Goal: Task Accomplishment & Management: Complete application form

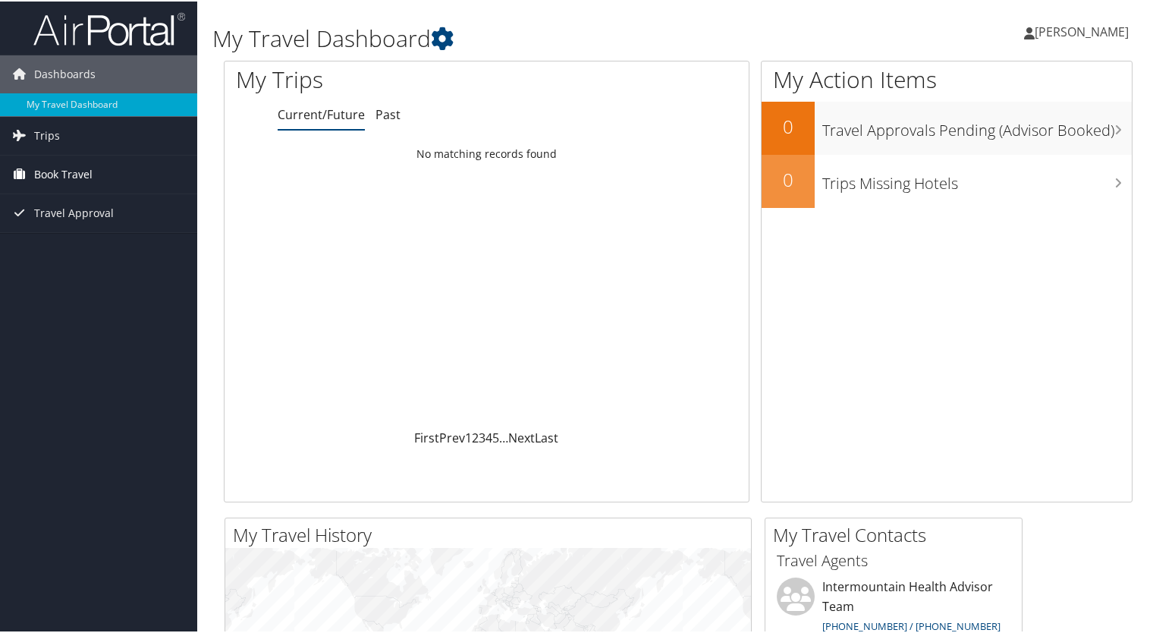
click at [49, 170] on span "Book Travel" at bounding box center [63, 173] width 58 height 38
click at [58, 135] on link "Trips" at bounding box center [98, 134] width 197 height 38
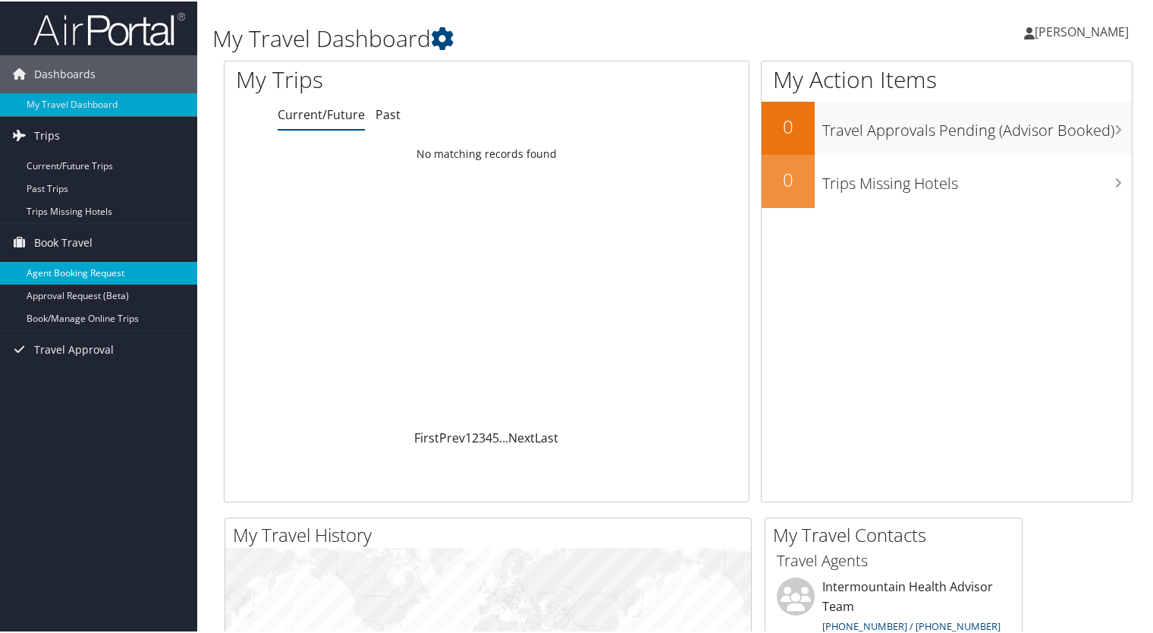
click at [70, 276] on link "Agent Booking Request" at bounding box center [98, 271] width 197 height 23
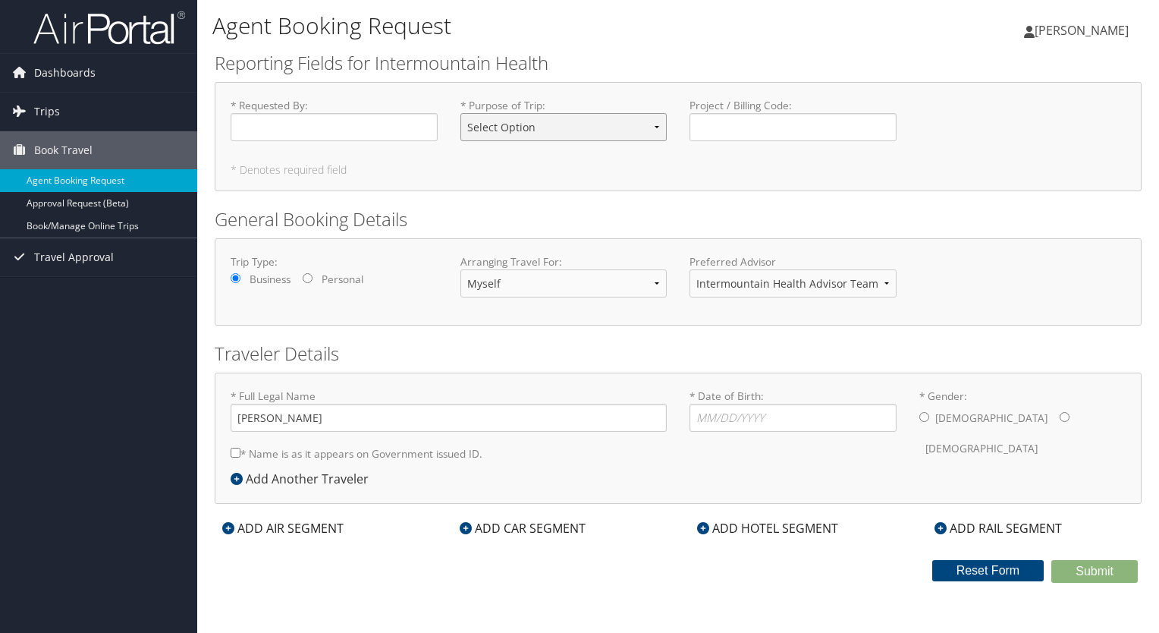
click at [655, 129] on select "Select Option 3rd Party Reimbursable Business CME Conf or Education Groups Pers…" at bounding box center [563, 127] width 207 height 28
select select "Business"
click at [460, 113] on select "Select Option 3rd Party Reimbursable Business CME Conf or Education Groups Pers…" at bounding box center [563, 127] width 207 height 28
click at [273, 129] on input "* Requested By : Required" at bounding box center [334, 127] width 207 height 28
click at [890, 289] on select "Intermountain Health Advisor Team" at bounding box center [793, 283] width 207 height 28
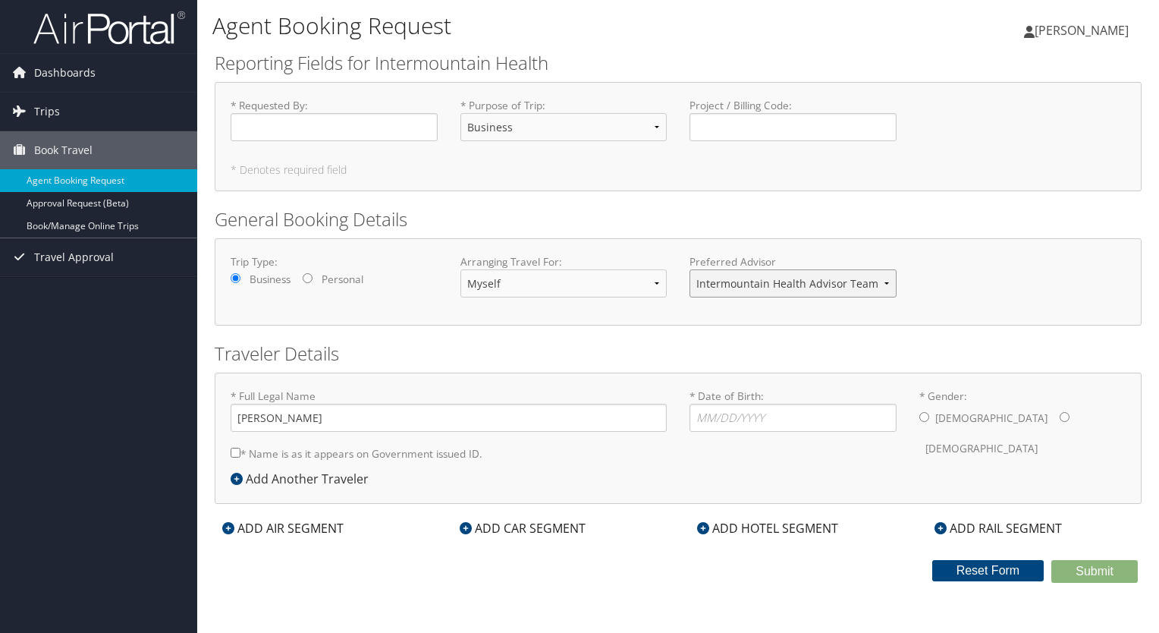
click at [890, 289] on select "Intermountain Health Advisor Team" at bounding box center [793, 283] width 207 height 28
click at [922, 414] on input "* Gender: [DEMOGRAPHIC_DATA] [DEMOGRAPHIC_DATA]" at bounding box center [924, 417] width 10 height 10
radio input "true"
click at [288, 128] on input "* Requested By : Required" at bounding box center [334, 127] width 207 height 28
type input "[PERSON_NAME]"
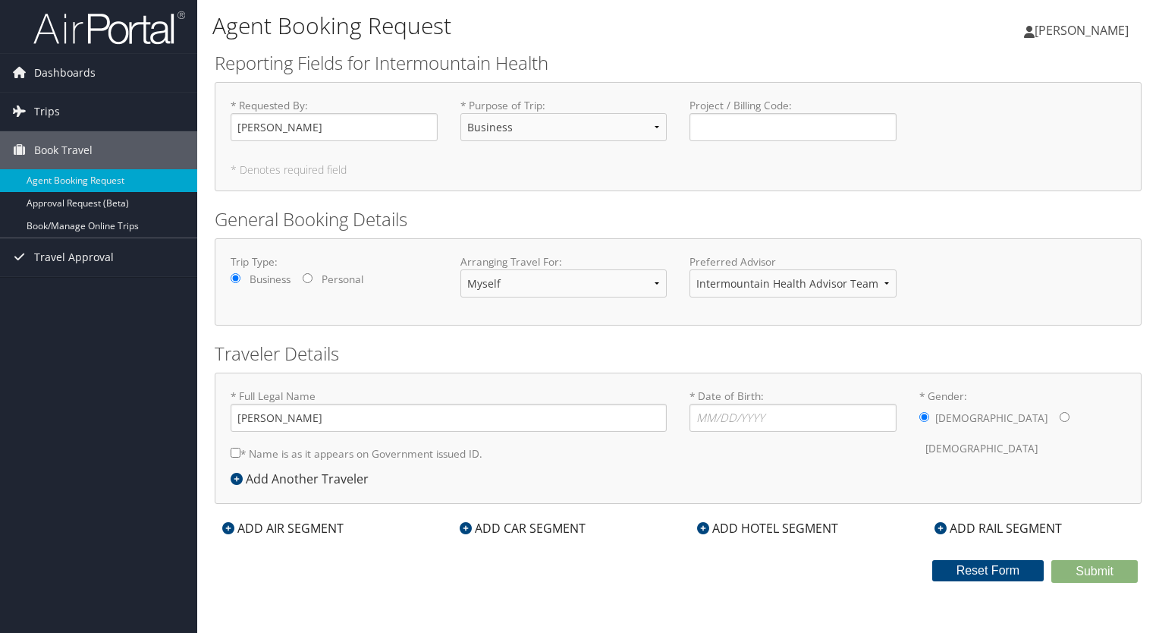
click at [234, 454] on input "* Name is as it appears on Government issued ID." at bounding box center [236, 453] width 10 height 10
checkbox input "true"
click at [707, 420] on input "* Date of Birth: Invalid Date" at bounding box center [793, 418] width 207 height 28
type input "[DATE]"
click at [702, 551] on form "Reporting Fields for Intermountain Health * Requested By : [PERSON_NAME] Requir…" at bounding box center [678, 316] width 927 height 533
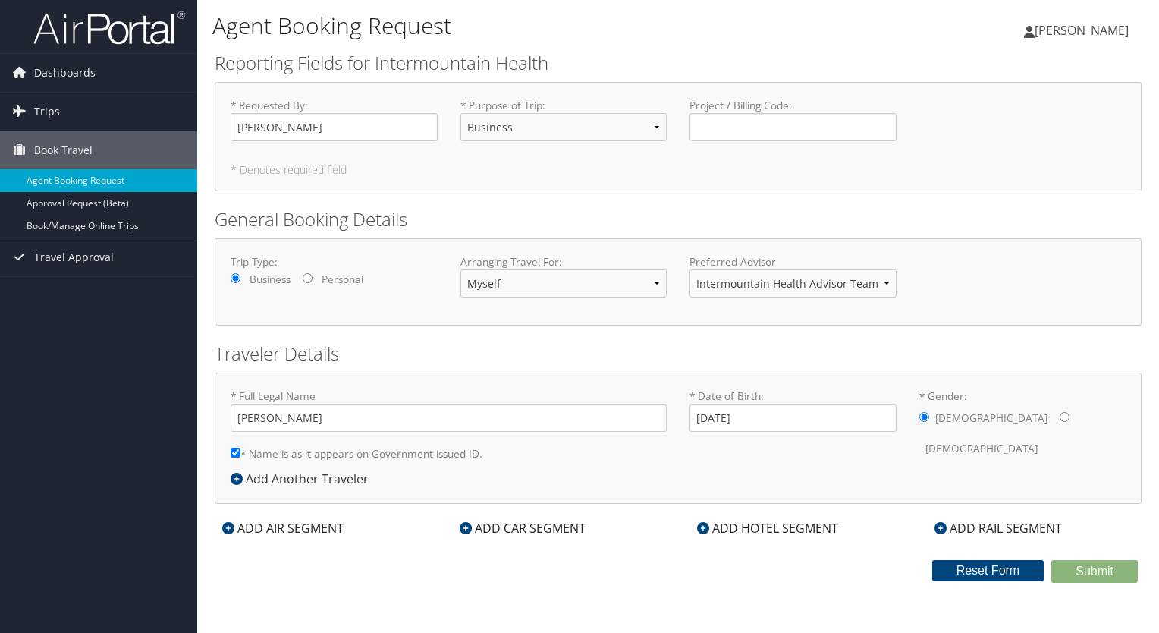
click at [225, 526] on icon at bounding box center [228, 528] width 12 height 12
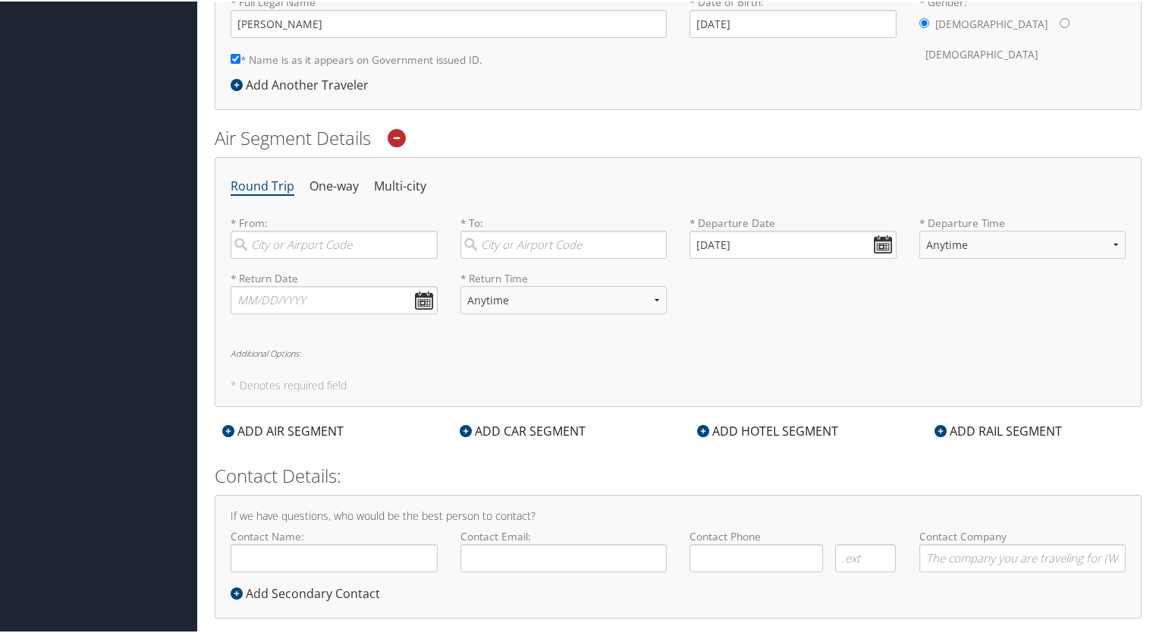
scroll to position [416, 0]
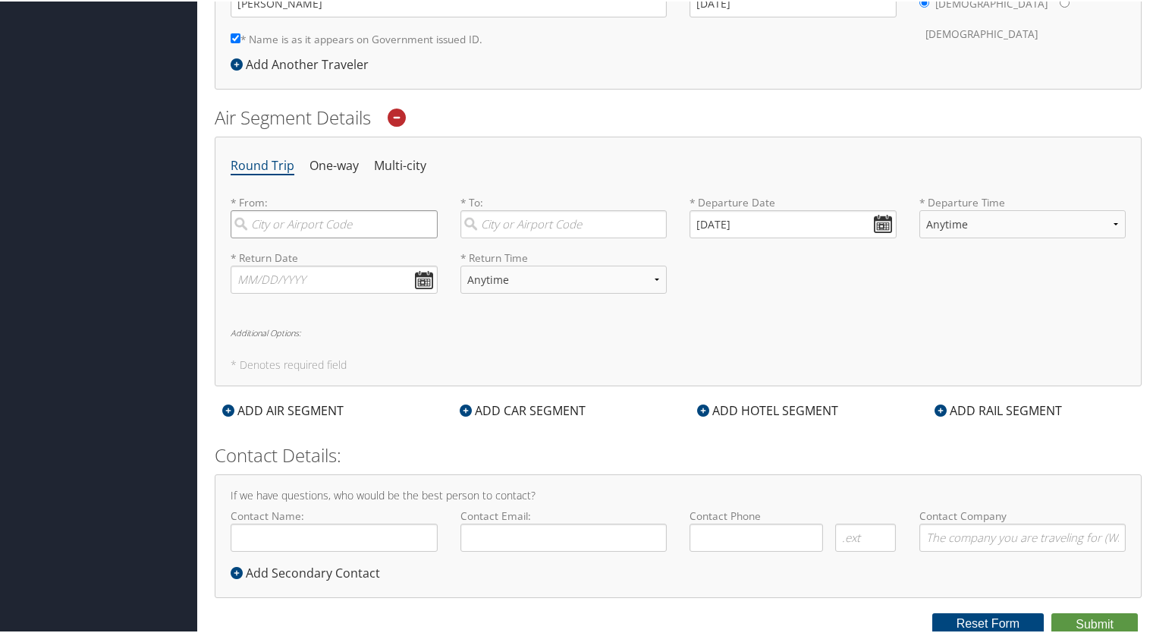
click at [339, 221] on input "search" at bounding box center [334, 223] width 207 height 28
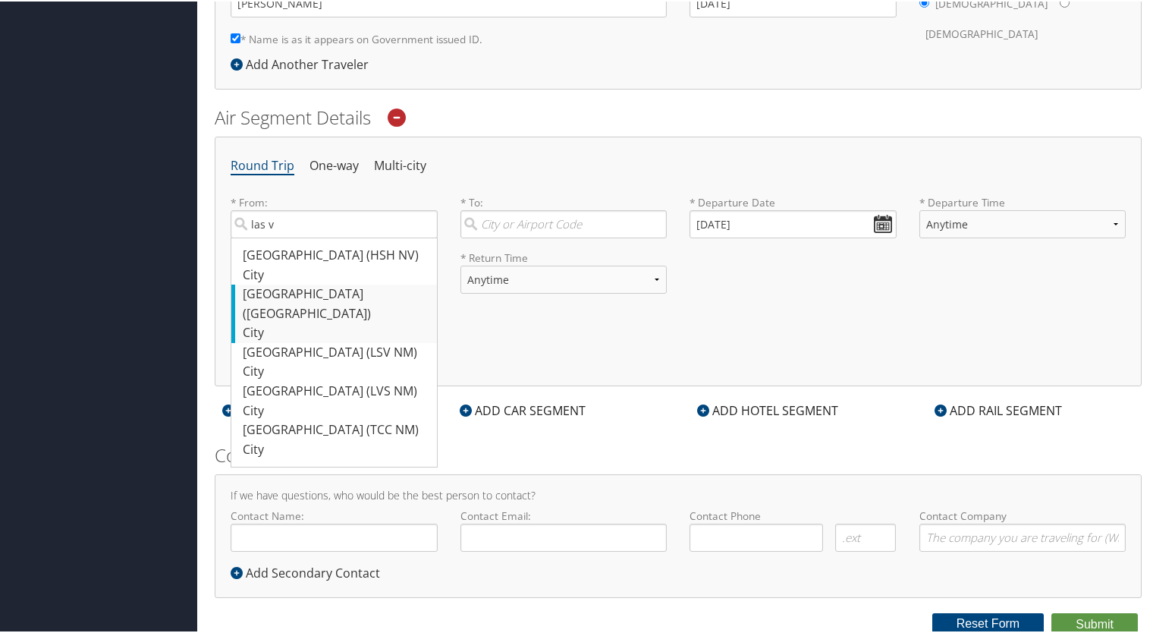
click at [278, 295] on div "[GEOGRAPHIC_DATA] ([GEOGRAPHIC_DATA])" at bounding box center [336, 302] width 187 height 39
click at [278, 237] on input "las v" at bounding box center [334, 223] width 207 height 28
type input "[GEOGRAPHIC_DATA] ([GEOGRAPHIC_DATA])"
click at [278, 295] on div "* Return Date Dates must be valid" at bounding box center [334, 276] width 230 height 55
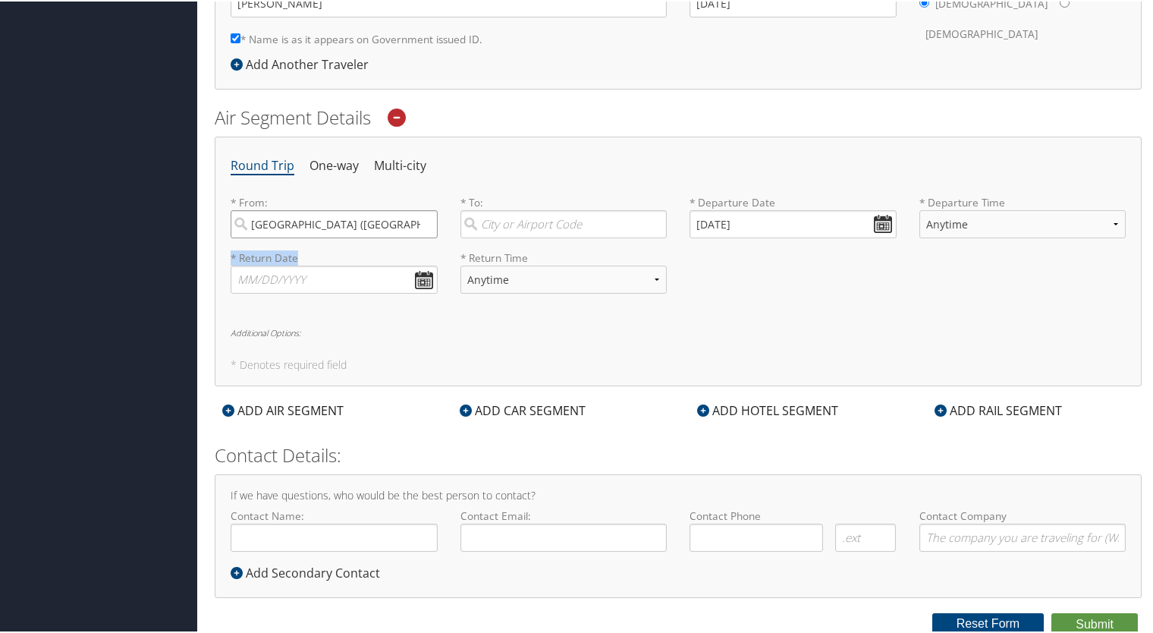
click at [426, 222] on input "[GEOGRAPHIC_DATA] ([GEOGRAPHIC_DATA])" at bounding box center [334, 223] width 207 height 28
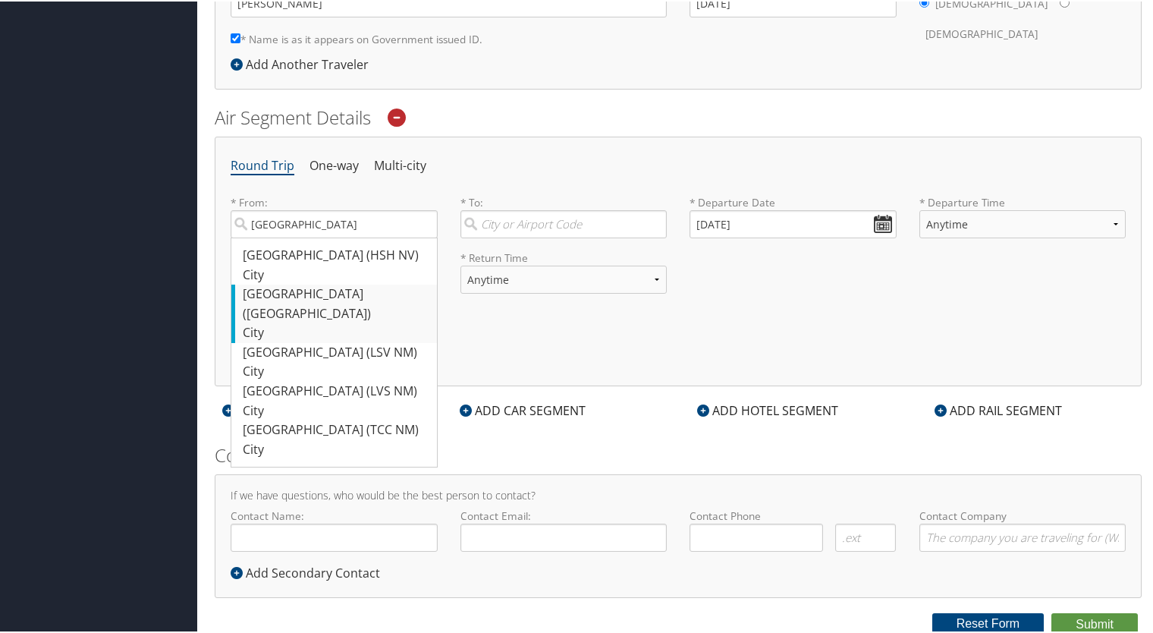
click at [272, 294] on div "[GEOGRAPHIC_DATA] ([GEOGRAPHIC_DATA])" at bounding box center [336, 302] width 187 height 39
click at [272, 237] on input "[GEOGRAPHIC_DATA]" at bounding box center [334, 223] width 207 height 28
type input "[GEOGRAPHIC_DATA] ([GEOGRAPHIC_DATA])"
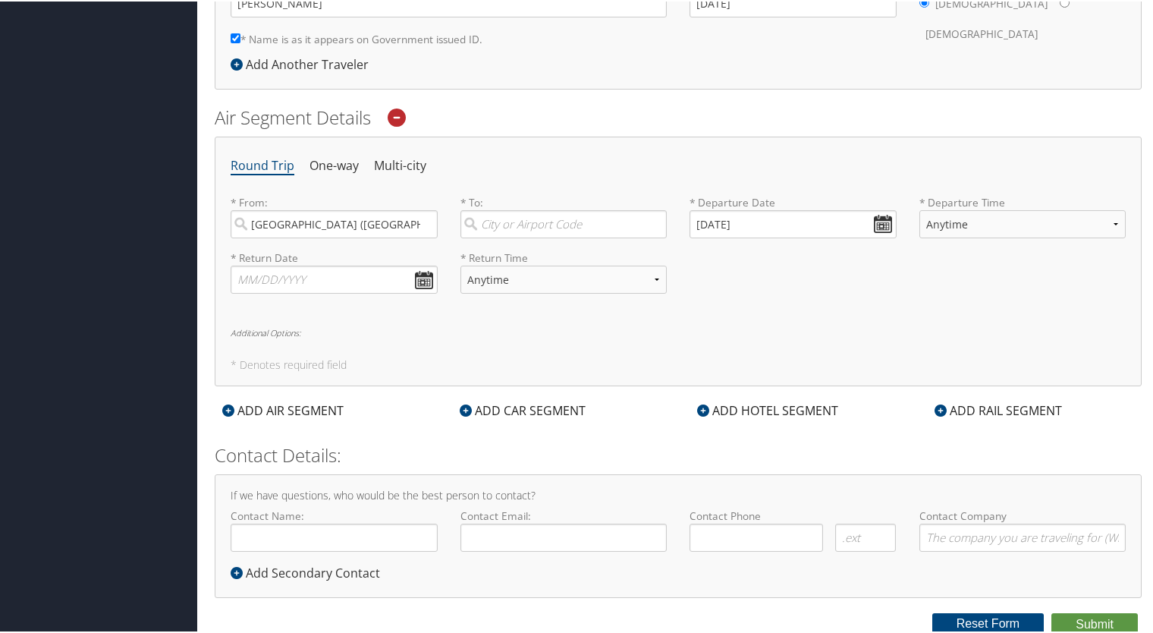
click at [272, 294] on div "* Return Date Dates must be valid" at bounding box center [334, 276] width 230 height 55
click at [546, 220] on input "search" at bounding box center [563, 223] width 207 height 28
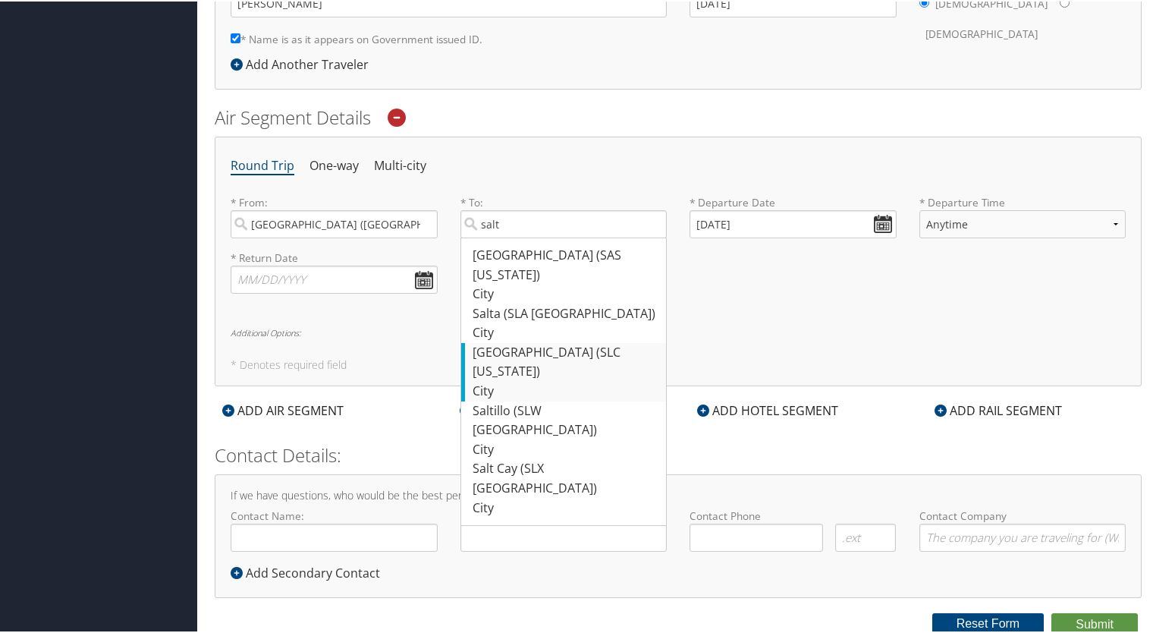
click at [528, 341] on div "[GEOGRAPHIC_DATA] (SLC [US_STATE])" at bounding box center [566, 360] width 187 height 39
click at [528, 237] on input "salt" at bounding box center [563, 223] width 207 height 28
type input "[GEOGRAPHIC_DATA] (SLC [US_STATE])"
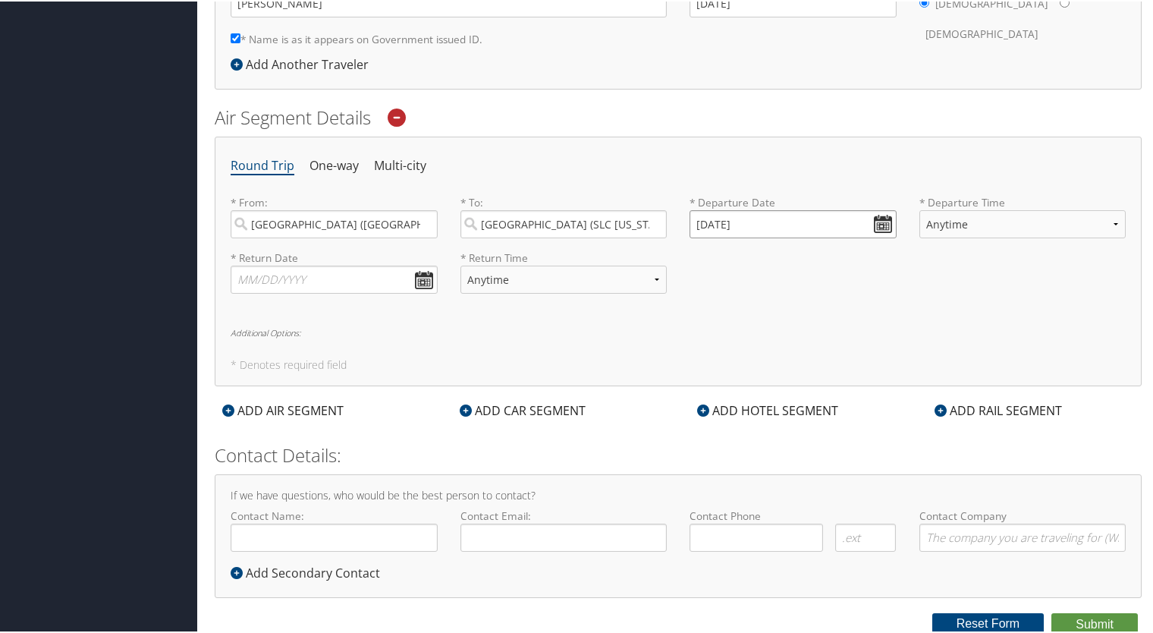
click at [881, 226] on input "[DATE]" at bounding box center [793, 223] width 207 height 28
click at [746, 325] on td "9" at bounding box center [751, 323] width 20 height 20
type input "[DATE]"
click at [877, 222] on input "[DATE]" at bounding box center [793, 223] width 207 height 28
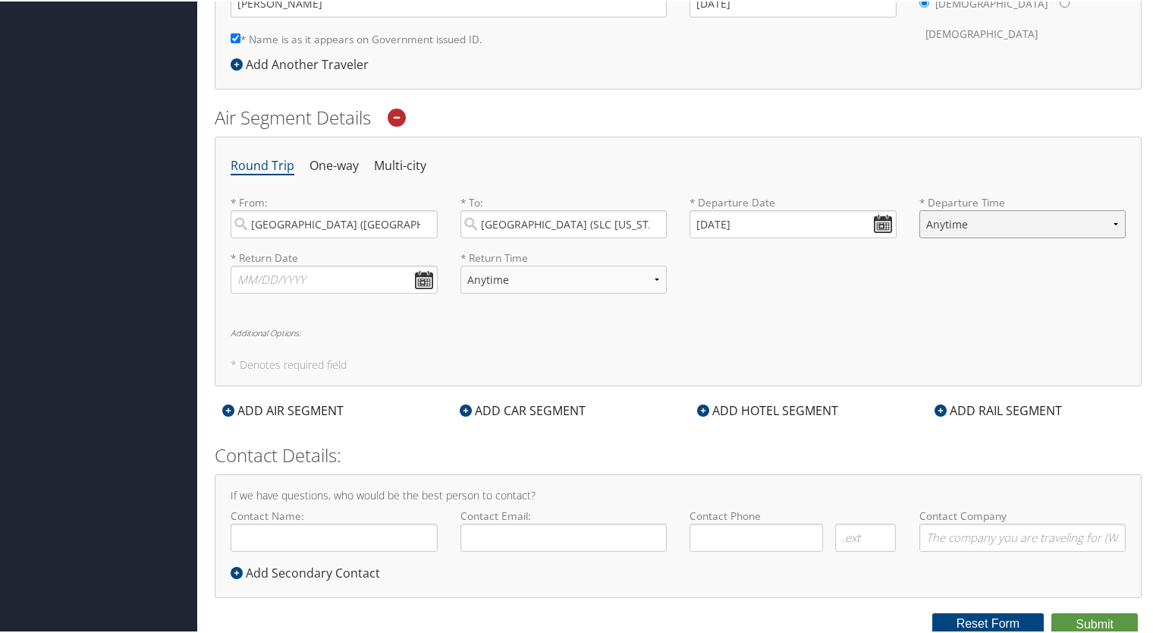
click at [1113, 218] on select "Anytime Early Morning (5AM-7AM) Morning (7AM-12PM) Afternoon (12PM-5PM) Evening…" at bounding box center [1022, 223] width 207 height 28
select select "5:00 AM"
click at [919, 209] on select "Anytime Early Morning (5AM-7AM) Morning (7AM-12PM) Afternoon (12PM-5PM) Evening…" at bounding box center [1022, 223] width 207 height 28
click at [321, 162] on li "One-way" at bounding box center [334, 164] width 49 height 27
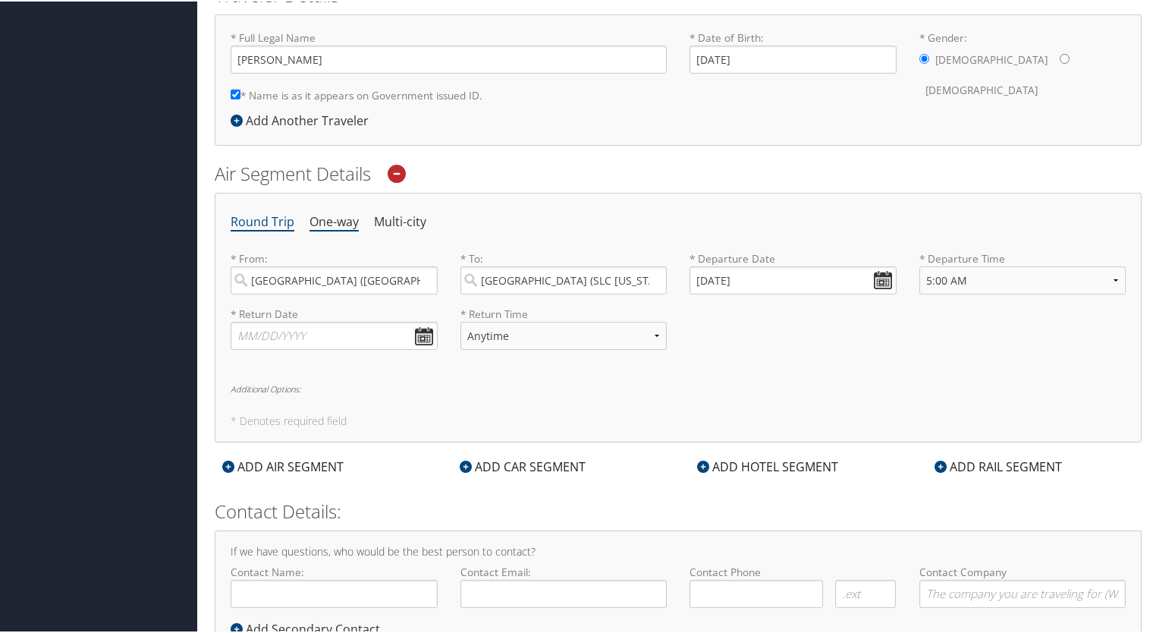
select select "5:00 AM"
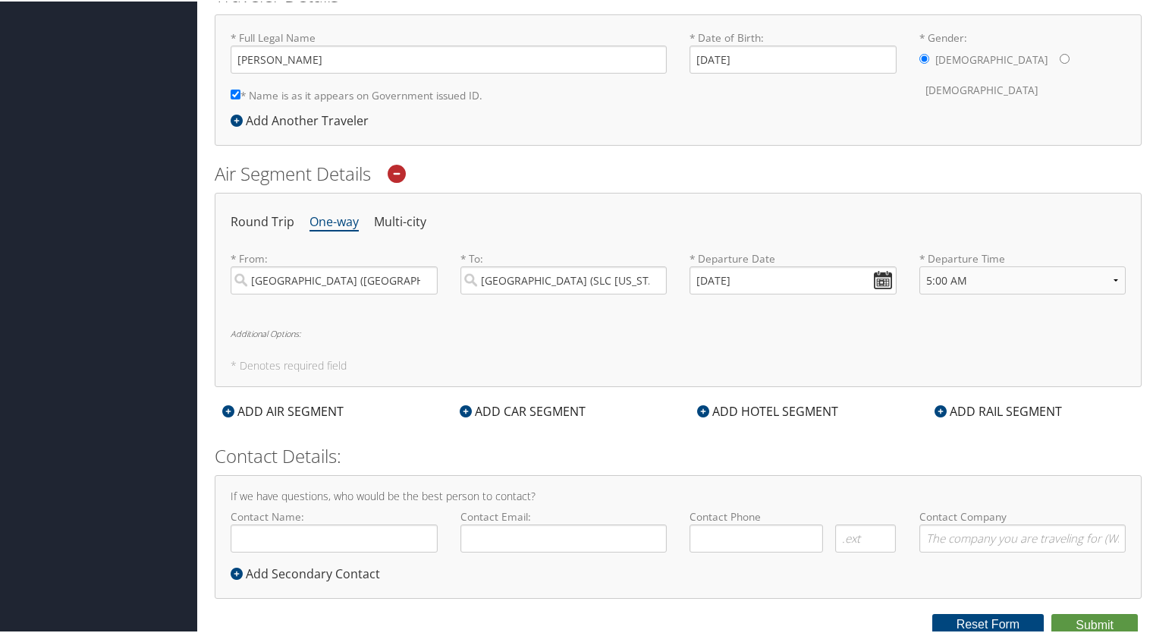
click at [697, 406] on icon at bounding box center [703, 410] width 12 height 12
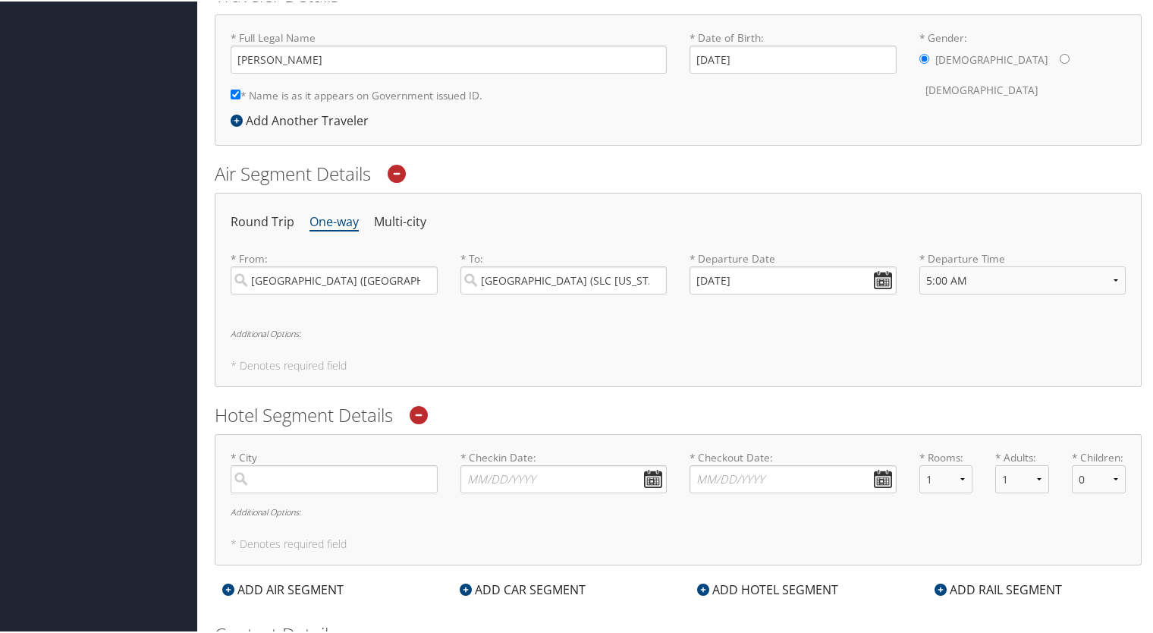
scroll to position [416, 0]
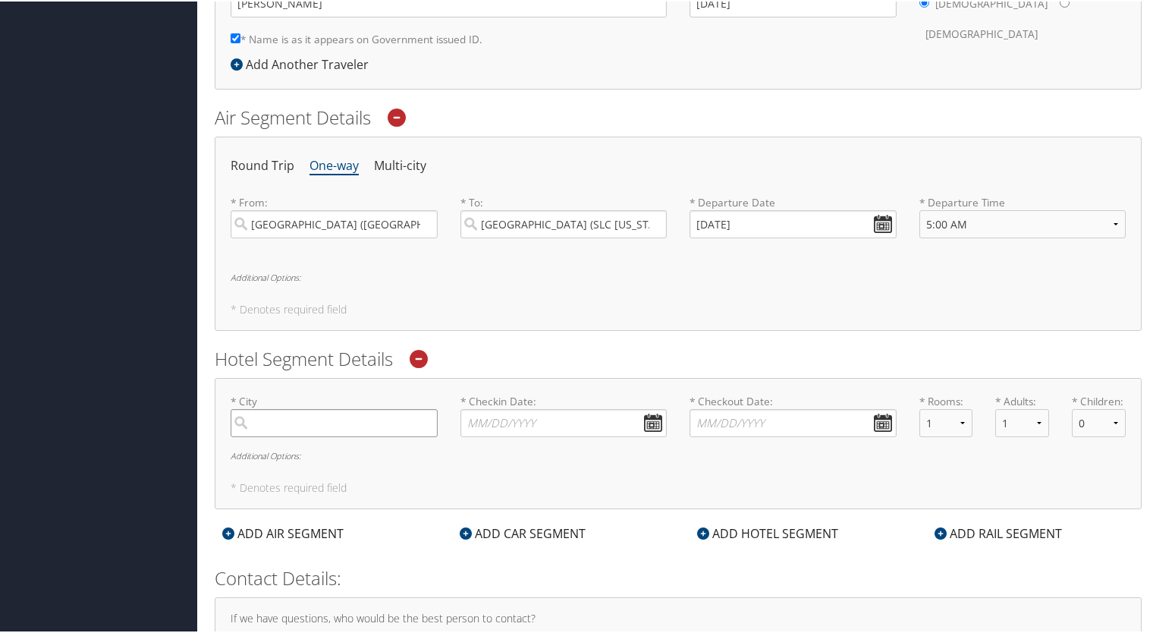
click at [310, 417] on input "search" at bounding box center [334, 421] width 207 height 28
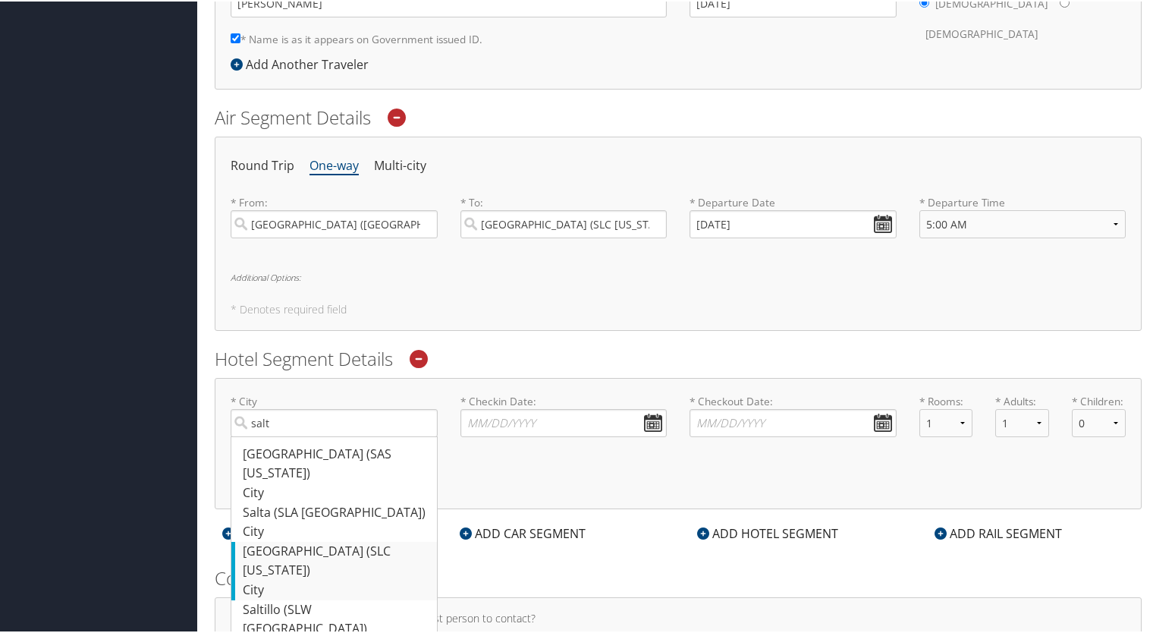
click at [270, 540] on div "[GEOGRAPHIC_DATA] (SLC [US_STATE])" at bounding box center [336, 559] width 187 height 39
click at [270, 435] on input "salt" at bounding box center [334, 421] width 207 height 28
type input "[GEOGRAPHIC_DATA]"
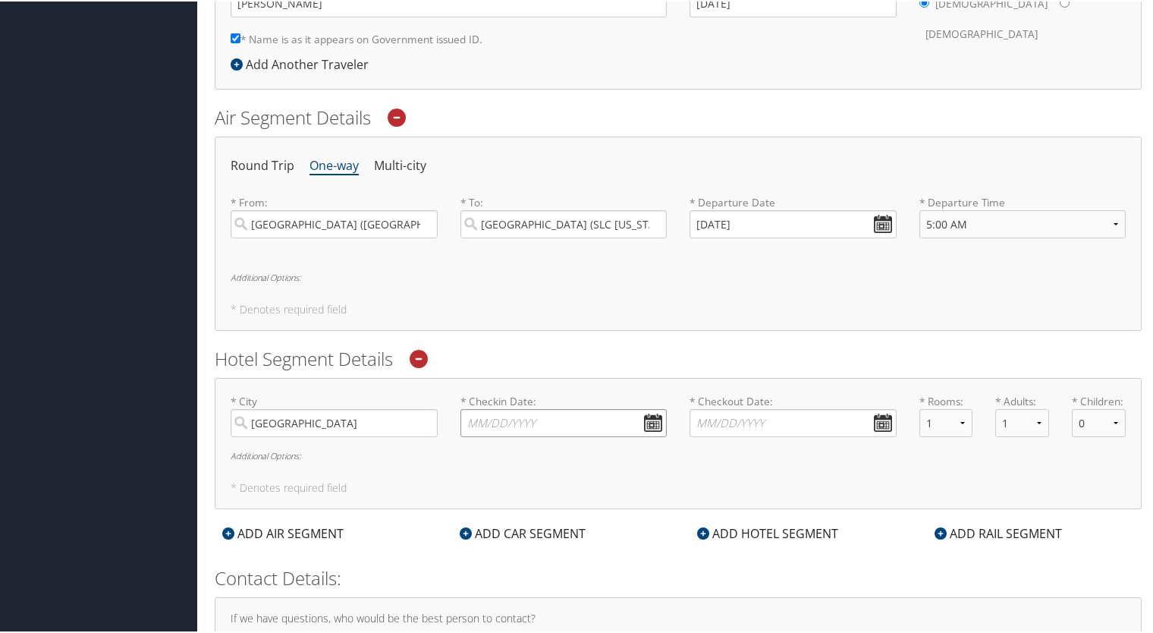
click at [477, 420] on input "* Checkin Date: Dates must be valid" at bounding box center [563, 421] width 207 height 28
click at [516, 523] on td "9" at bounding box center [523, 521] width 20 height 20
type input "[DATE]"
click at [869, 426] on input "* Checkout Date: Dates must be valid" at bounding box center [793, 421] width 207 height 28
click at [815, 519] on td "12" at bounding box center [817, 521] width 20 height 20
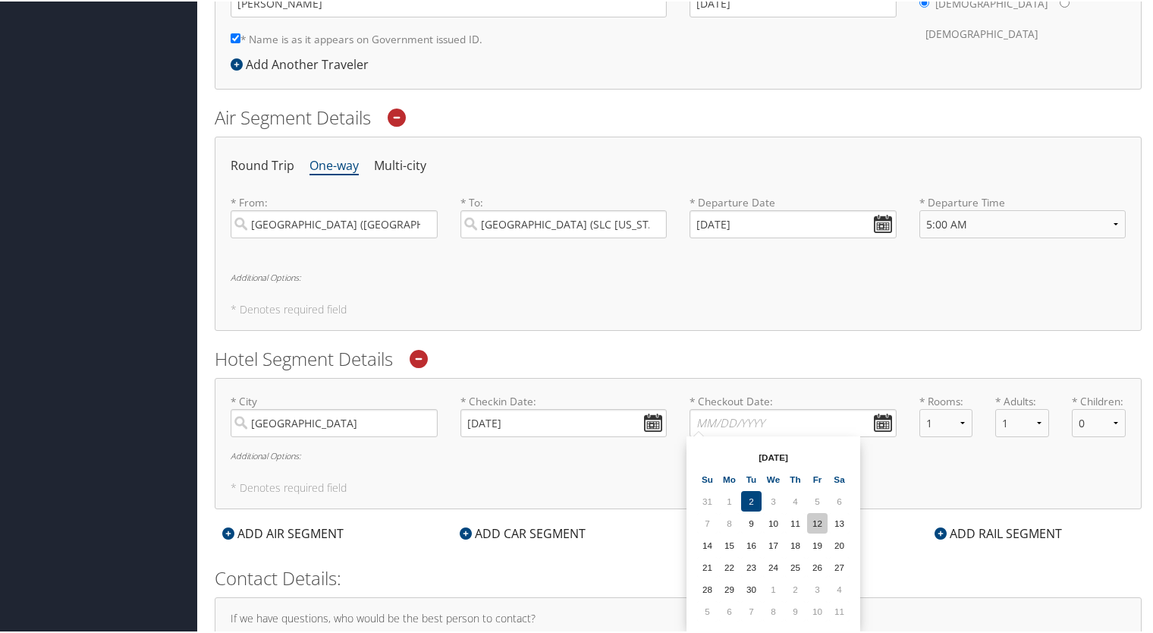
type input "[DATE]"
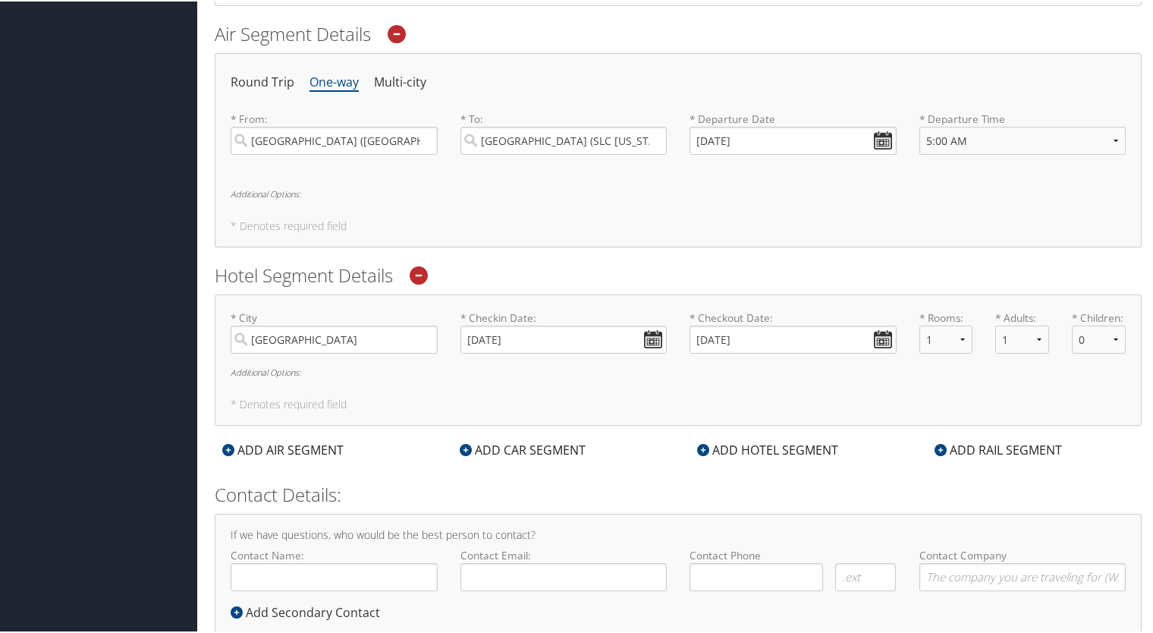
scroll to position [537, 0]
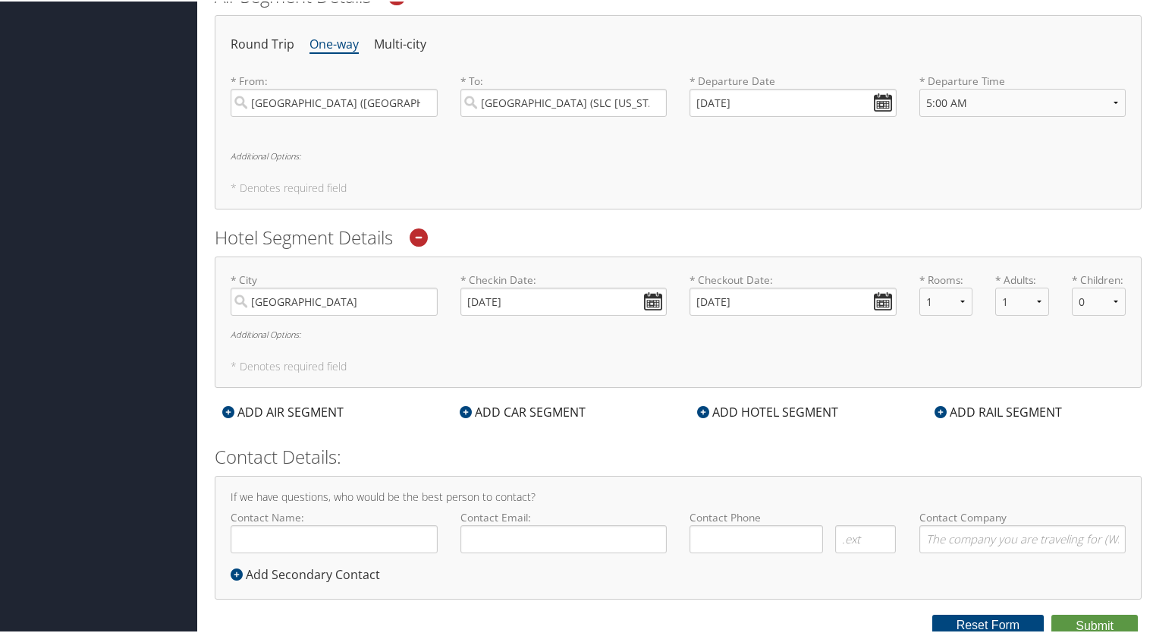
click at [235, 574] on icon at bounding box center [237, 573] width 12 height 12
click at [320, 529] on input "Contact Name:" at bounding box center [334, 537] width 207 height 28
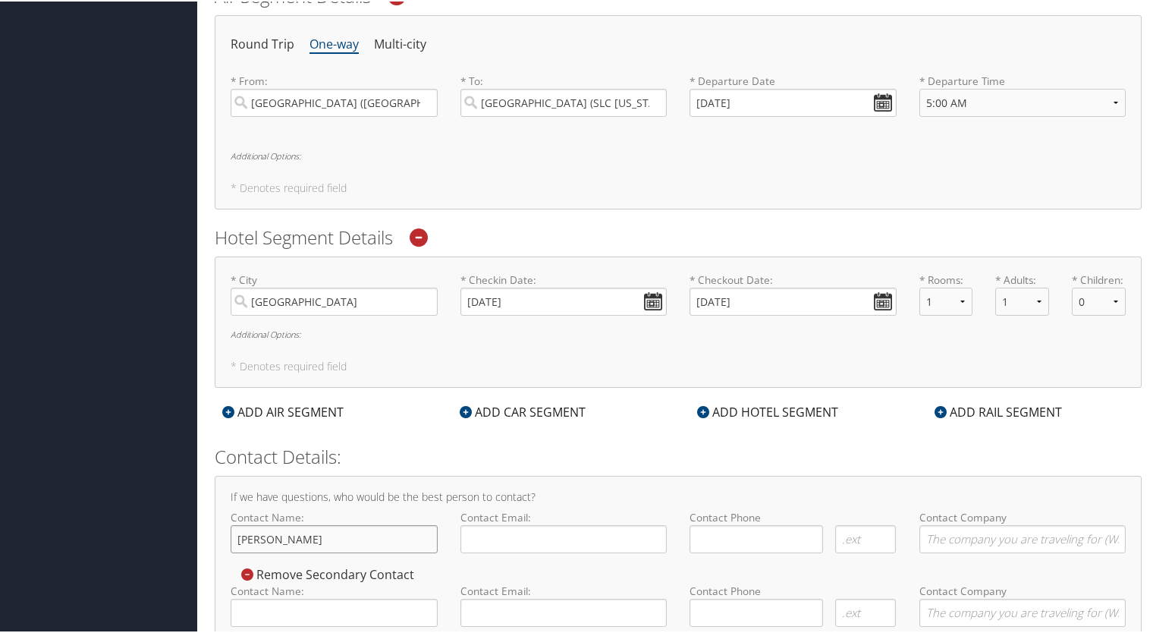
type input "[PERSON_NAME]"
type input "[PERSON_NAME][EMAIL_ADDRESS][PERSON_NAME][DOMAIN_NAME]"
click at [728, 533] on input "( ) -" at bounding box center [757, 537] width 134 height 28
type input "[PHONE_NUMBER]"
click at [955, 536] on input "Contact Company" at bounding box center [1022, 537] width 207 height 28
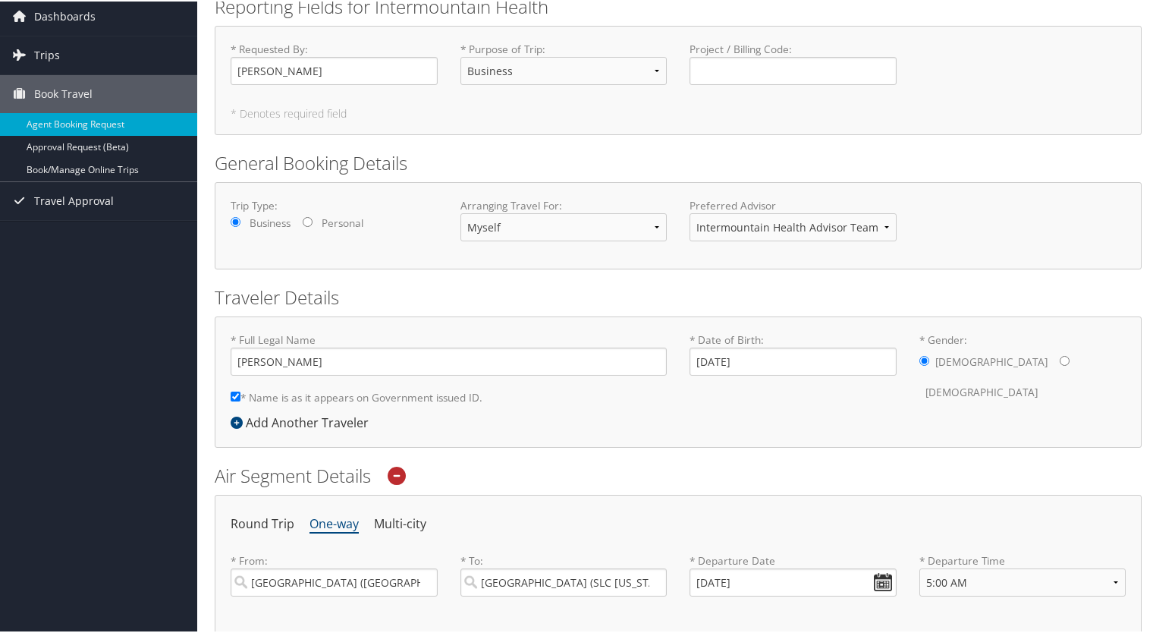
scroll to position [0, 0]
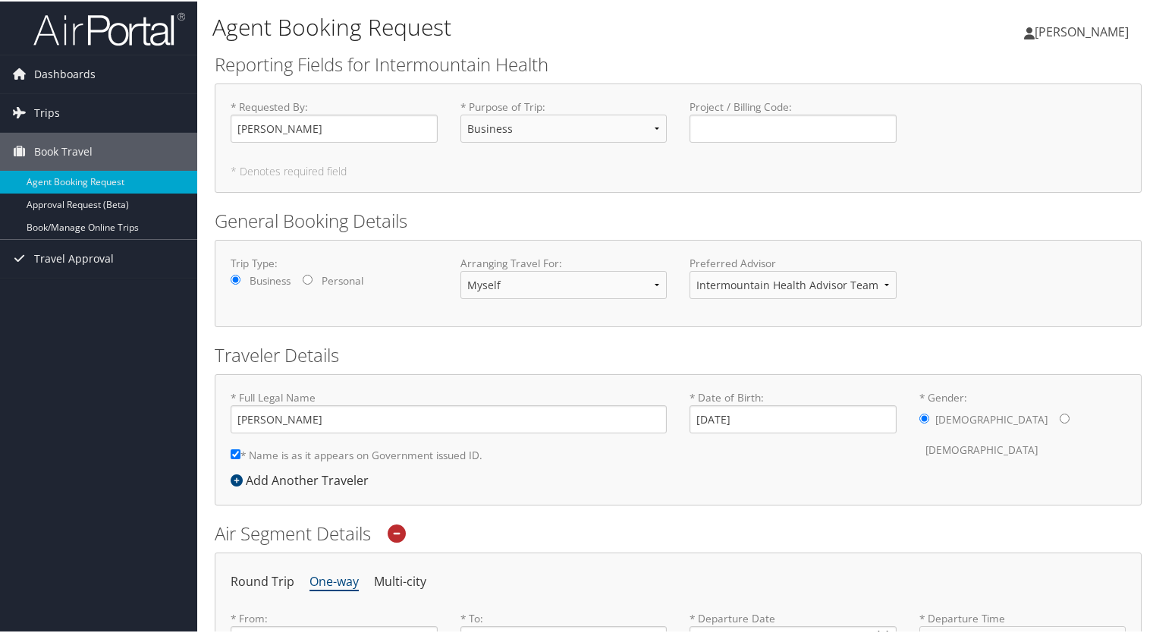
type input "Intermountain Health"
